Goal: Transaction & Acquisition: Book appointment/travel/reservation

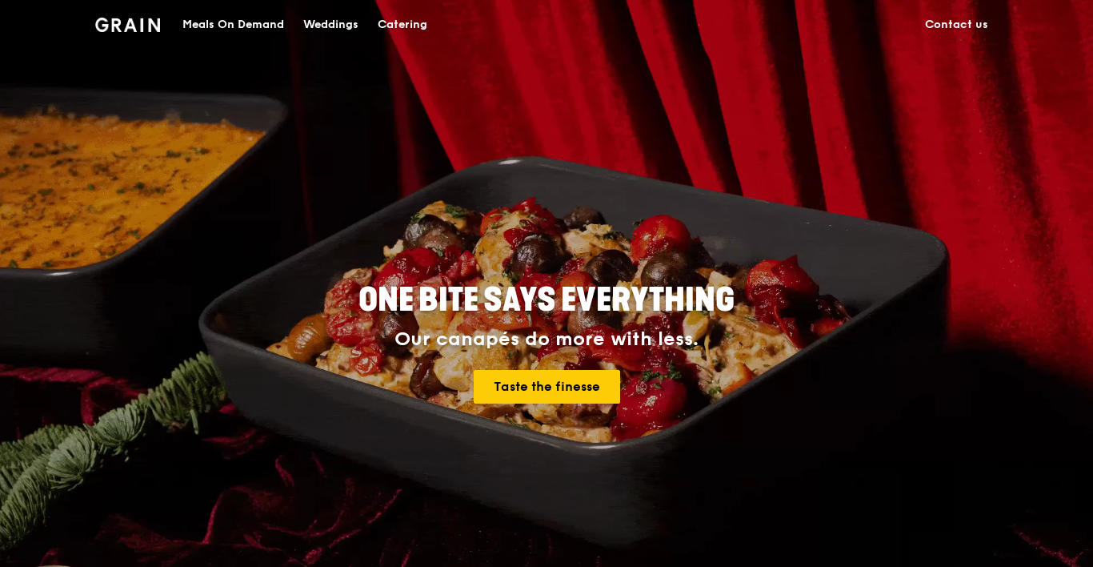
click at [408, 24] on div "Catering" at bounding box center [403, 25] width 50 height 48
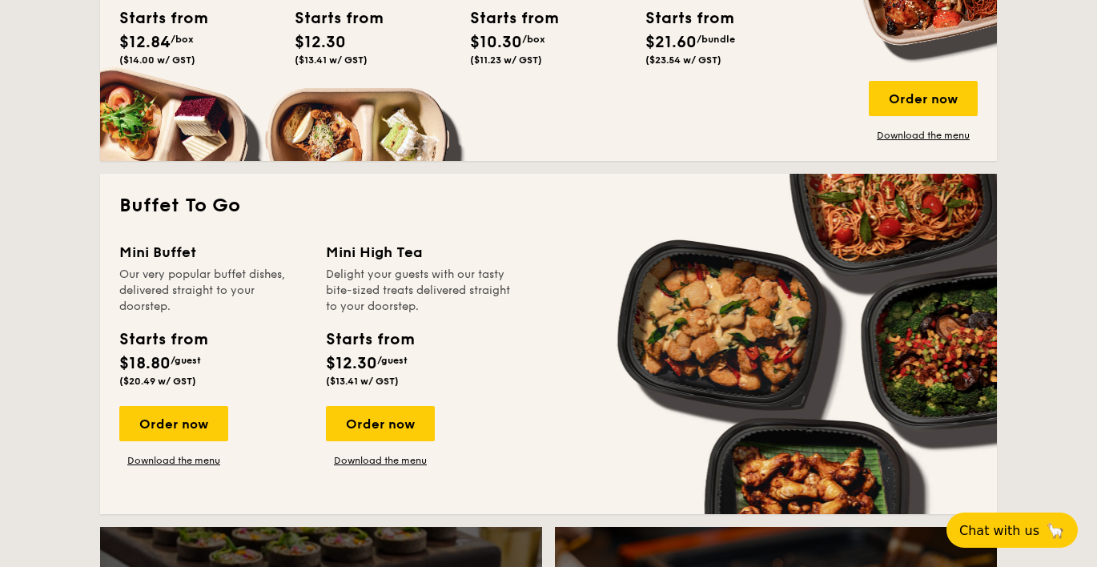
scroll to position [1097, 0]
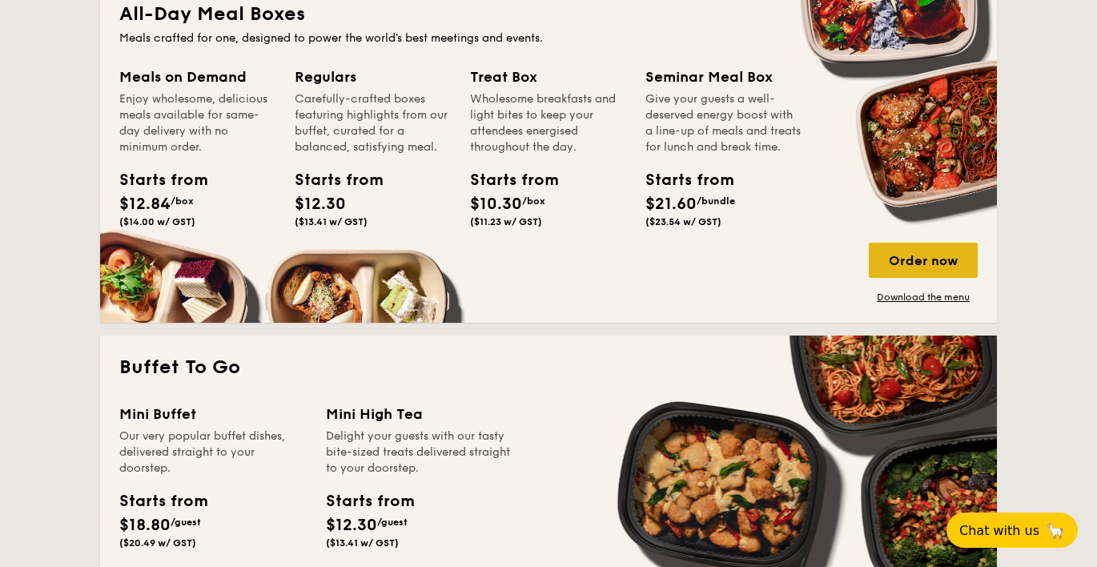
click at [902, 268] on div "Order now" at bounding box center [923, 260] width 109 height 35
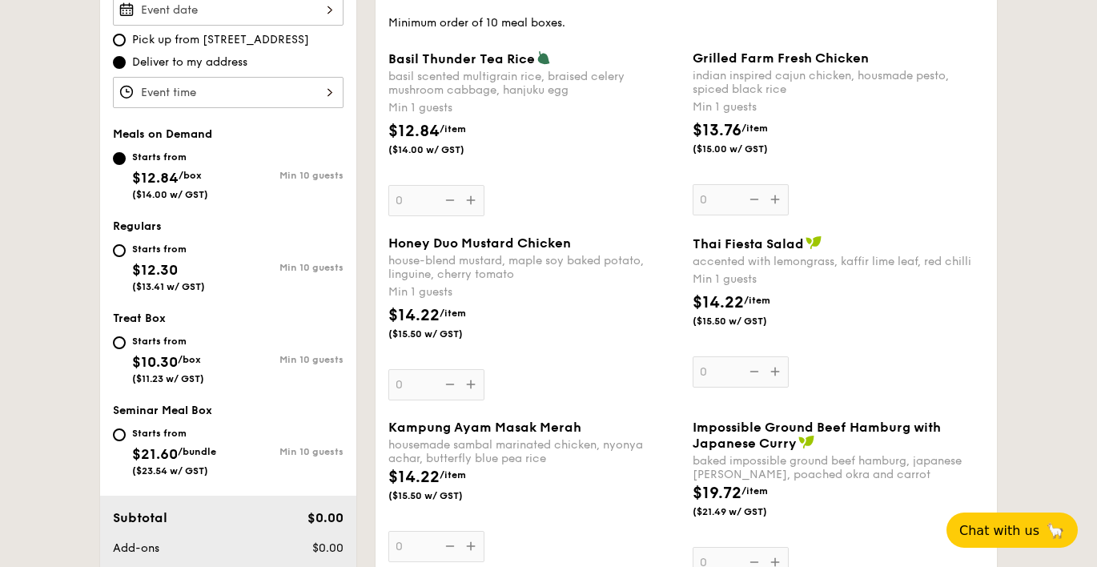
scroll to position [492, 0]
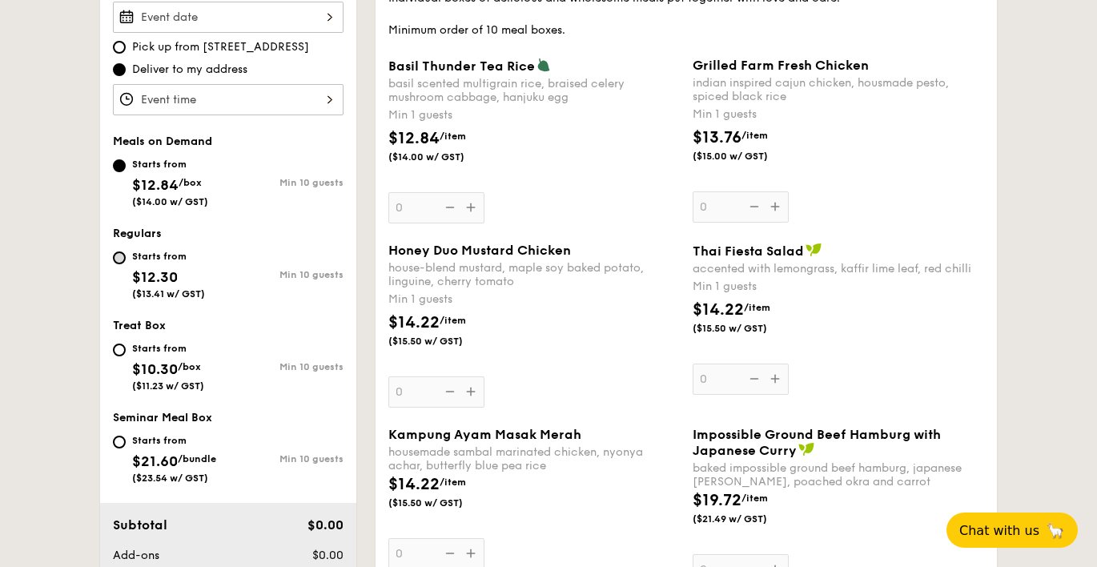
click at [121, 262] on input "Starts from $12.30 ($13.41 w/ GST) Min 10 guests" at bounding box center [119, 257] width 13 height 13
radio input "true"
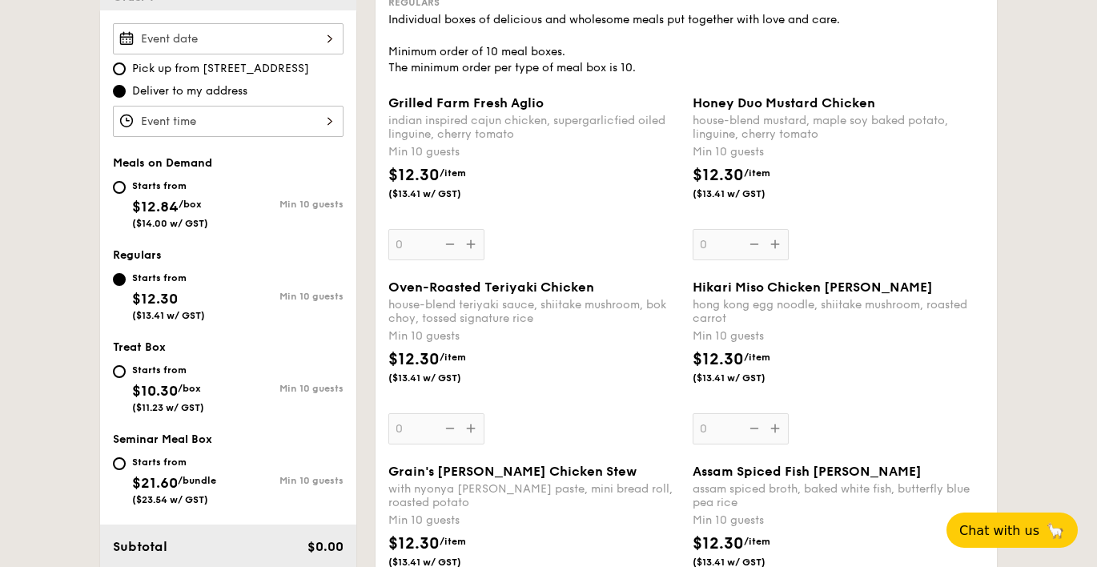
scroll to position [483, 0]
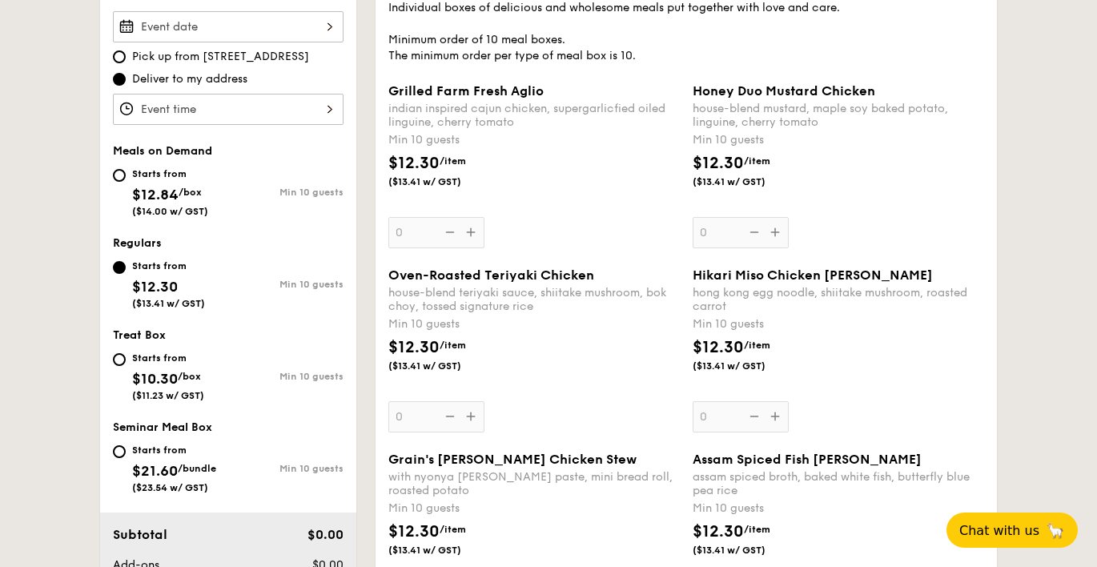
click at [470, 427] on div "Oven-Roasted Teriyaki Chicken house-blend teriyaki sauce, shiitake mushroom, bo…" at bounding box center [533, 349] width 291 height 165
click at [470, 427] on input "0" at bounding box center [436, 416] width 96 height 31
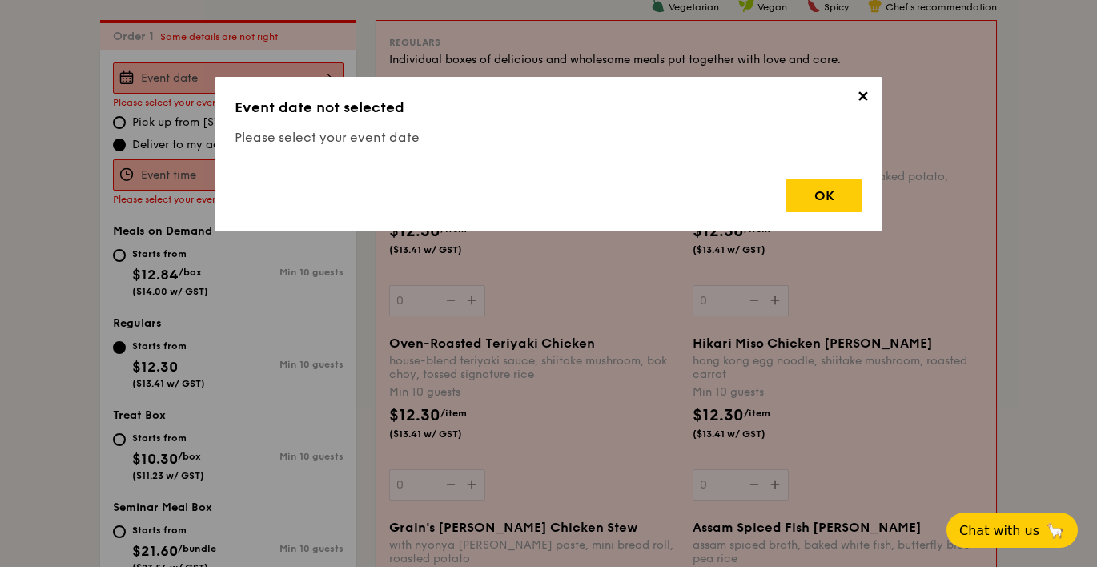
scroll to position [427, 0]
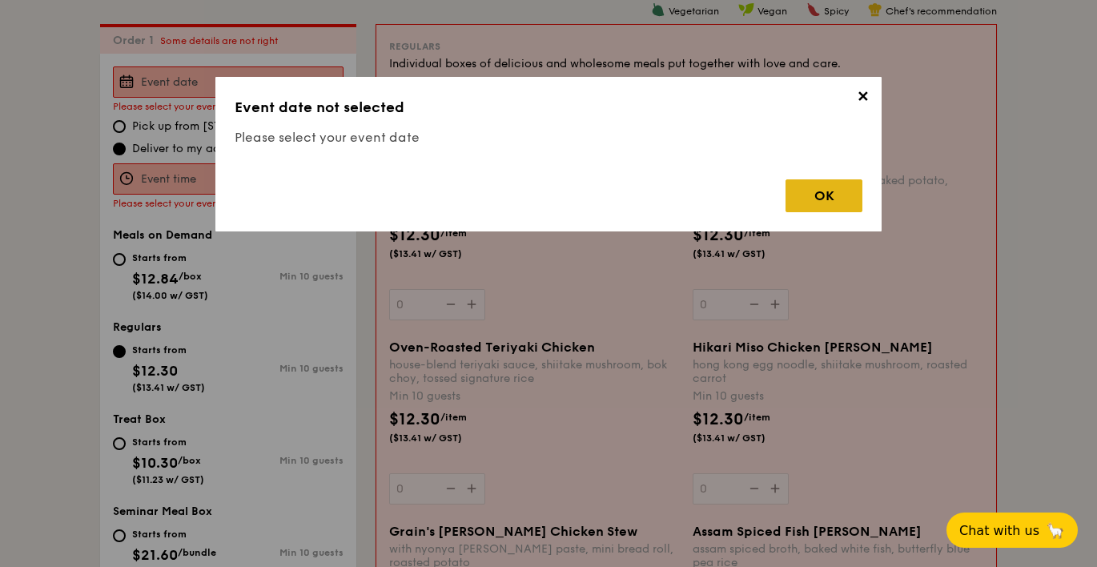
click at [832, 197] on div "OK" at bounding box center [823, 195] width 77 height 33
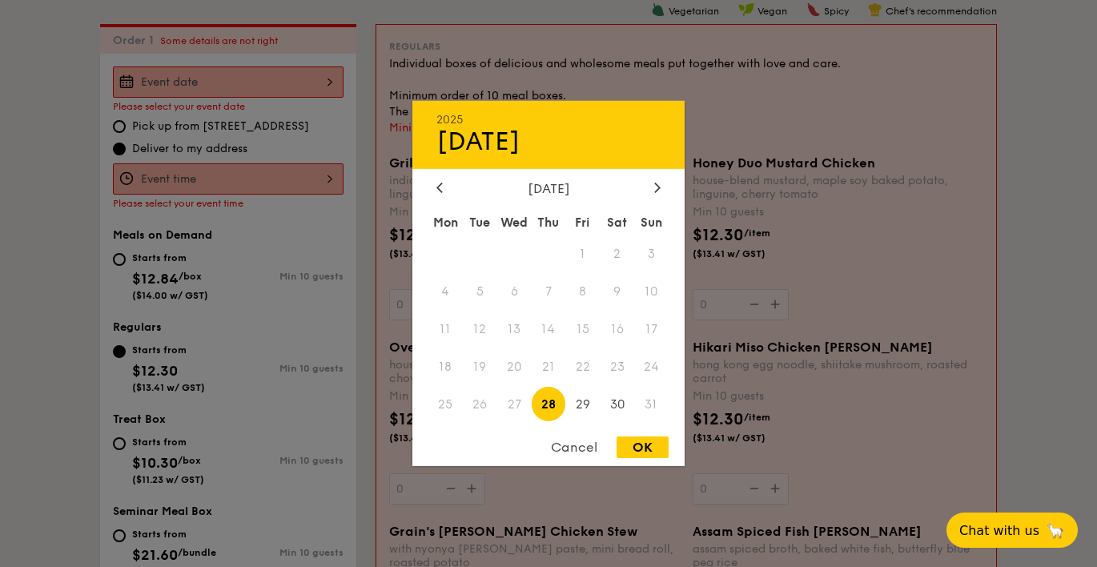
click at [223, 80] on div "2025 Aug [DATE] Tue Wed Thu Fri Sat Sun 1 2 3 4 5 6 7 8 9 10 11 12 13 14 15 16 …" at bounding box center [228, 81] width 231 height 31
click at [654, 189] on div at bounding box center [657, 188] width 14 height 15
click at [510, 251] on span "3" at bounding box center [514, 254] width 34 height 34
click at [633, 439] on div "OK" at bounding box center [642, 447] width 52 height 22
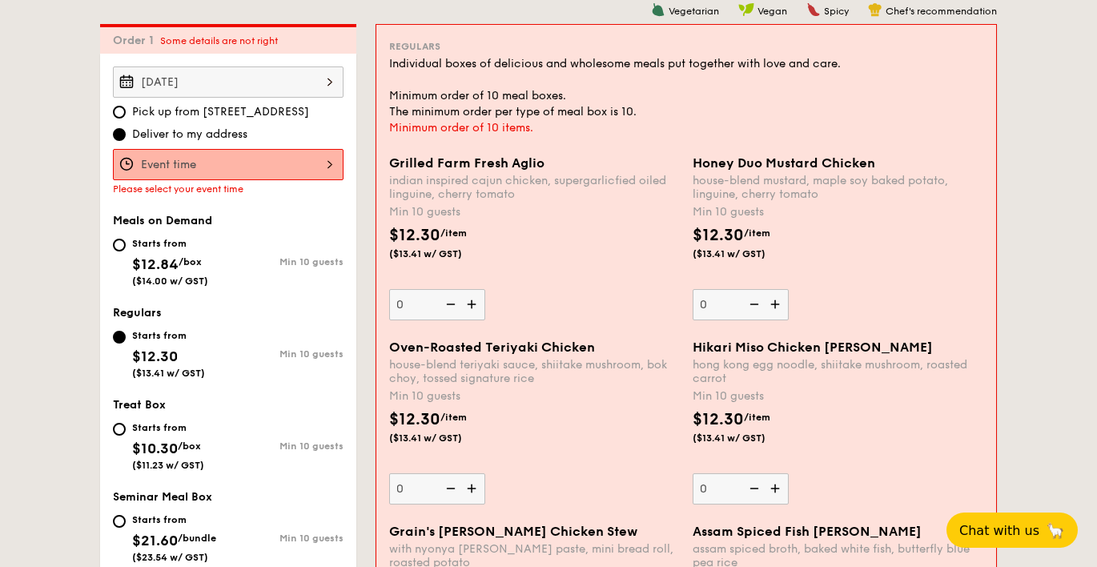
click at [281, 83] on div "[DATE]" at bounding box center [228, 81] width 231 height 31
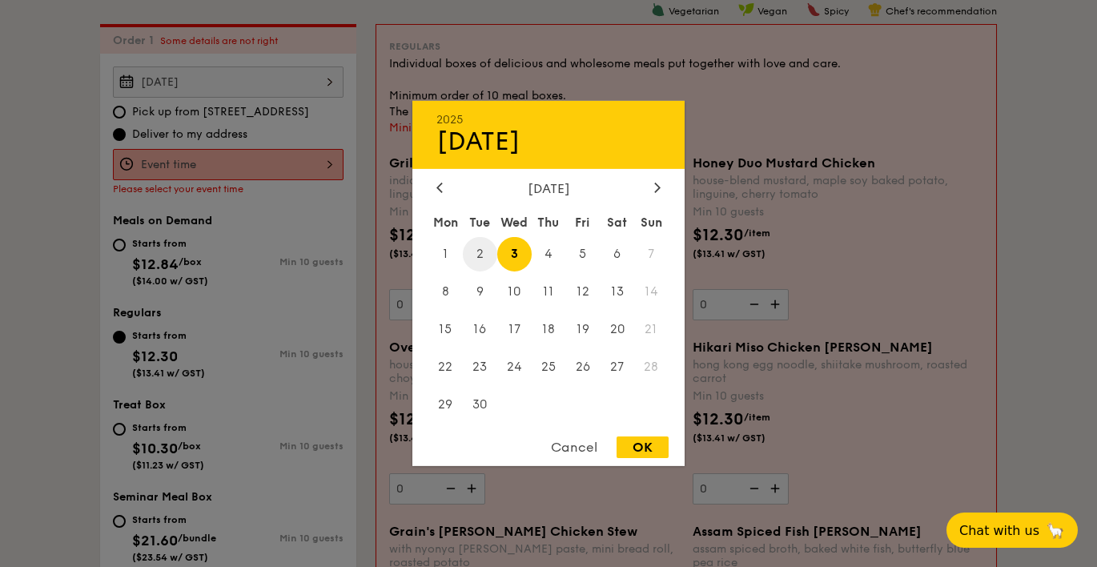
click at [478, 252] on span "2" at bounding box center [480, 254] width 34 height 34
click at [627, 445] on div "OK" at bounding box center [642, 447] width 52 height 22
type input "[DATE]"
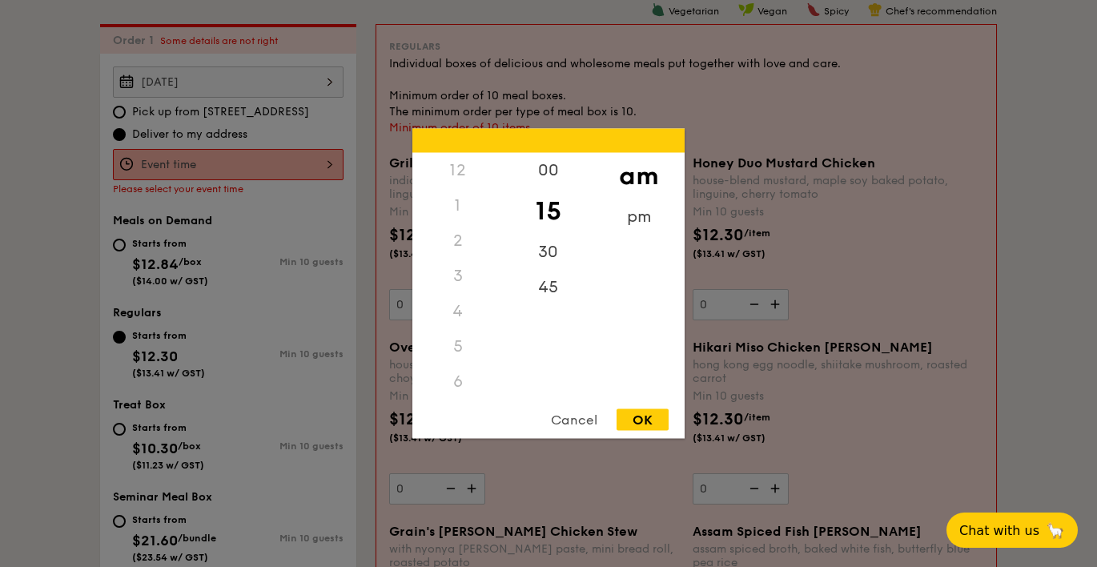
click at [217, 167] on div "12 1 2 3 4 5 6 7 8 9 10 11 00 15 30 45 am pm Cancel OK" at bounding box center [228, 164] width 231 height 31
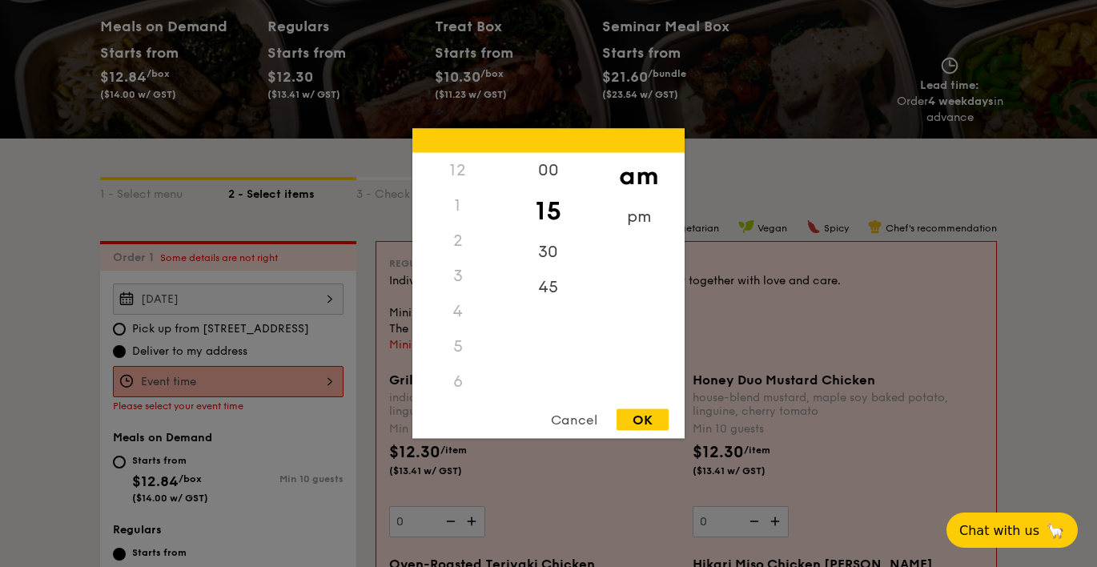
scroll to position [0, 0]
click at [466, 175] on div "12" at bounding box center [457, 170] width 90 height 35
click at [453, 165] on div "12" at bounding box center [457, 170] width 90 height 35
click at [632, 219] on div "pm" at bounding box center [638, 222] width 90 height 46
click at [451, 169] on div "12" at bounding box center [457, 176] width 90 height 46
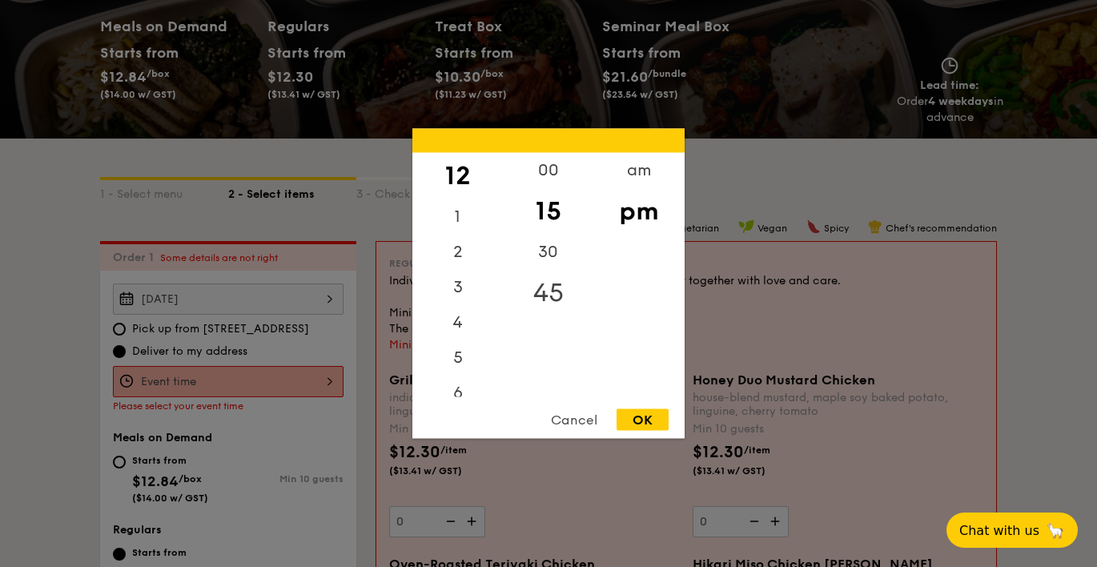
click at [548, 293] on div "45" at bounding box center [548, 293] width 90 height 46
click at [654, 425] on div "OK" at bounding box center [642, 420] width 52 height 22
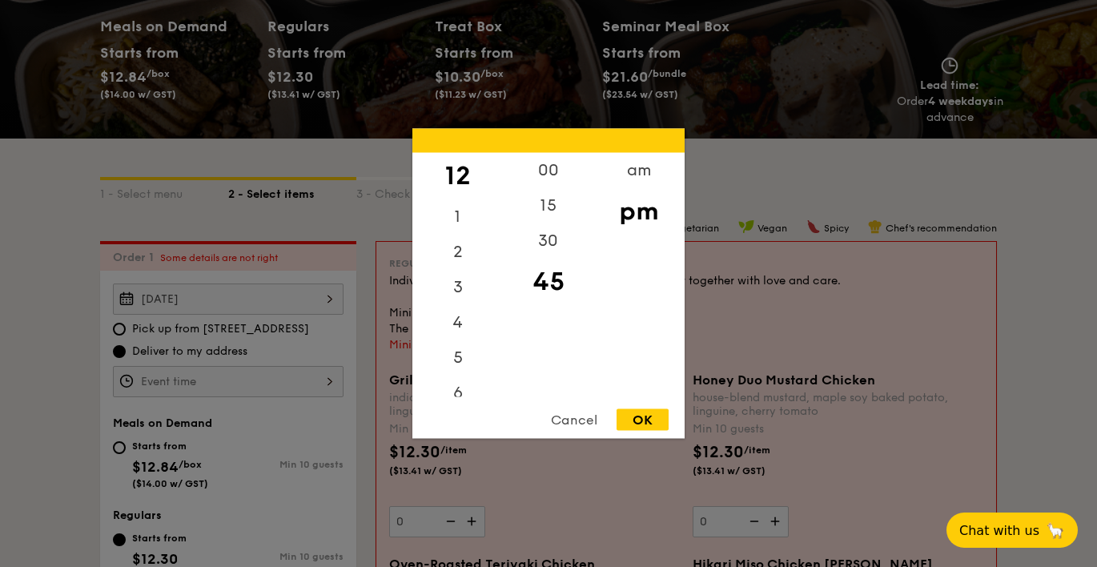
type input "12:45PM"
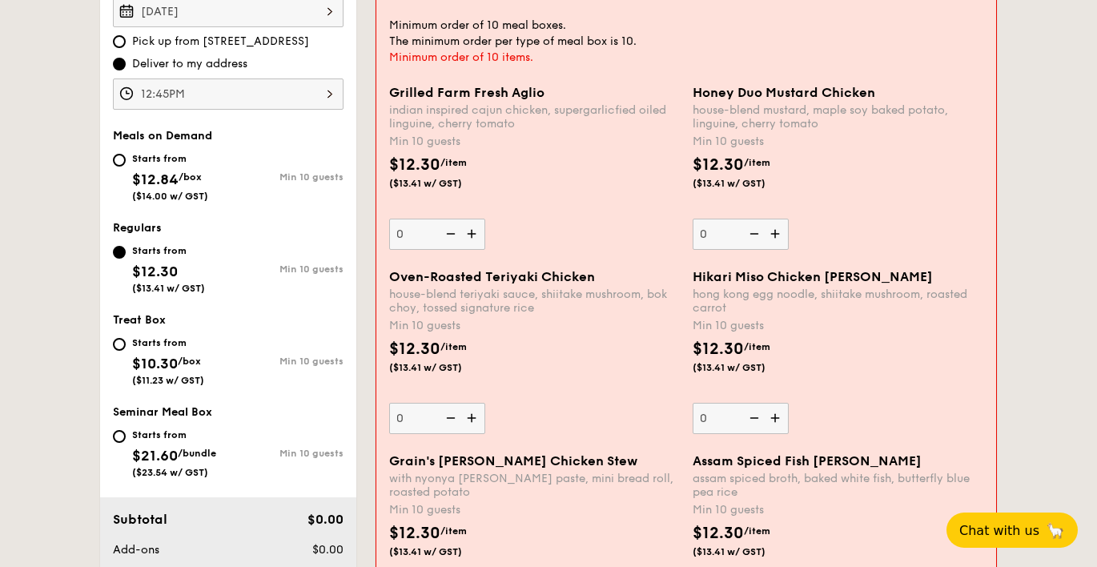
scroll to position [503, 0]
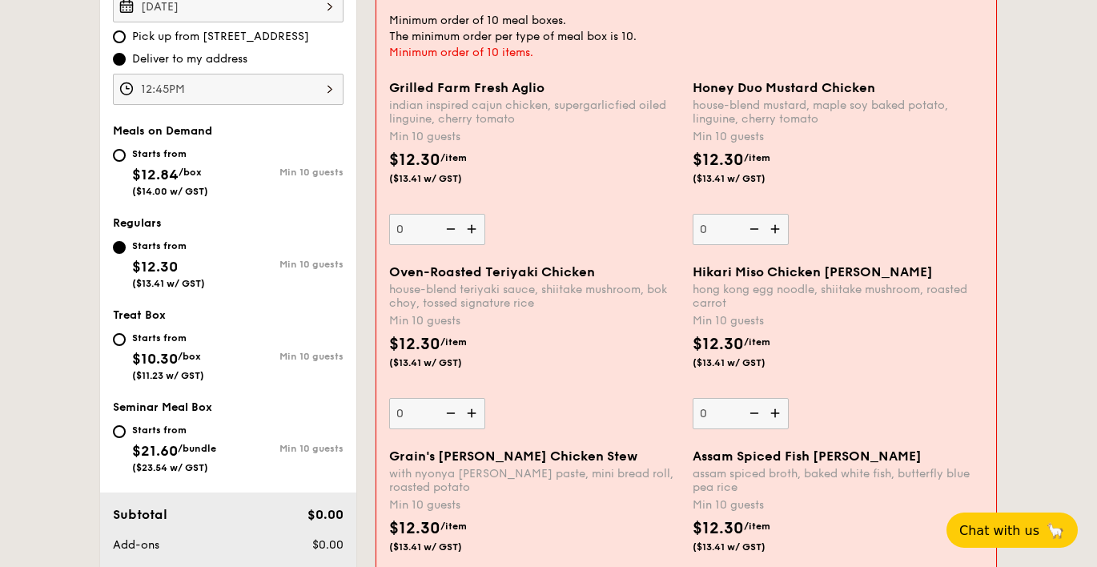
click at [781, 420] on img at bounding box center [776, 413] width 24 height 30
click at [781, 420] on input "0" at bounding box center [740, 413] width 96 height 31
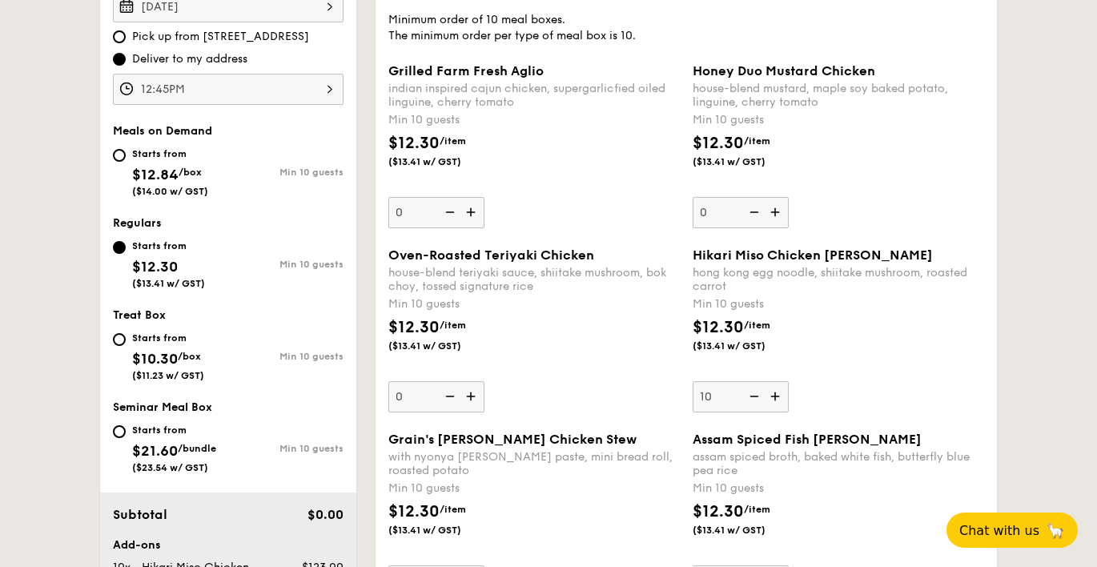
click at [752, 398] on img at bounding box center [752, 396] width 24 height 30
click at [752, 398] on input "10" at bounding box center [740, 396] width 96 height 31
type input "0"
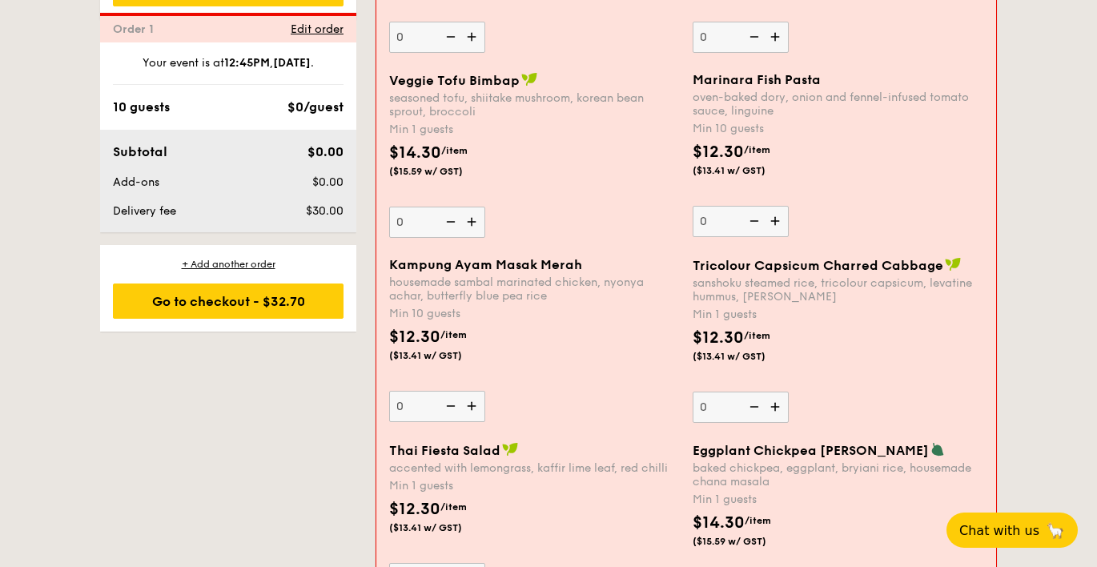
scroll to position [1279, 0]
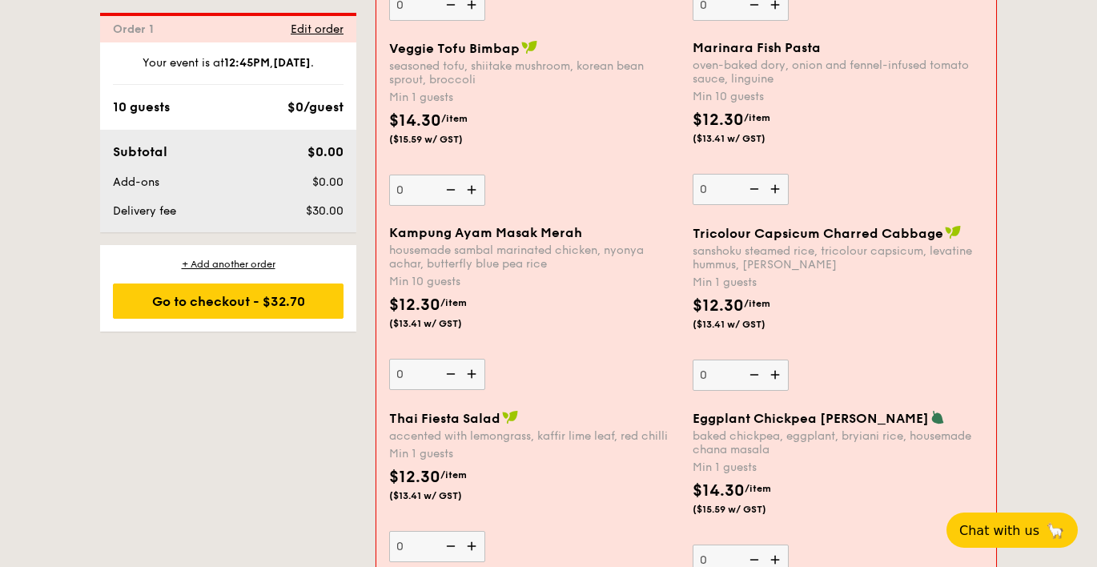
click at [472, 387] on img at bounding box center [473, 374] width 24 height 30
click at [472, 387] on input "0" at bounding box center [437, 374] width 96 height 31
type input "10"
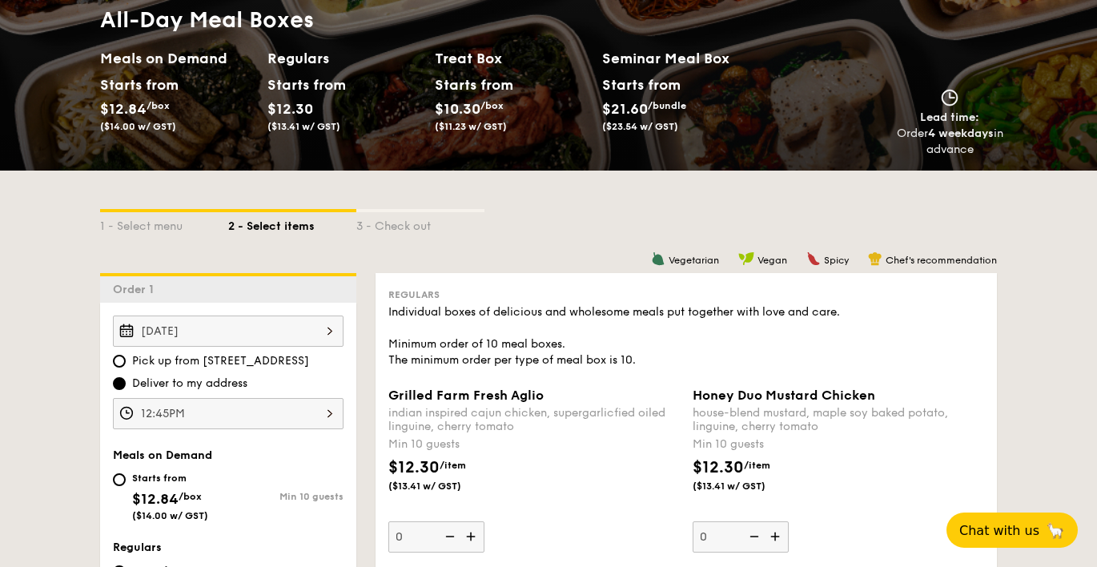
scroll to position [176, 0]
